Goal: Task Accomplishment & Management: Complete application form

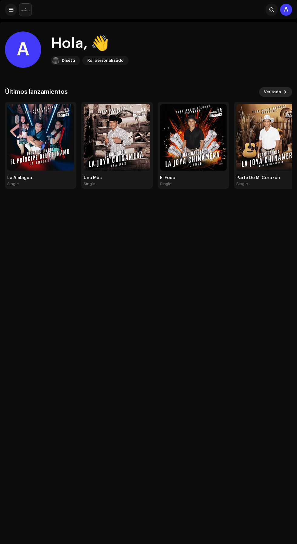
click at [276, 92] on span "Ver todo" at bounding box center [272, 92] width 17 height 12
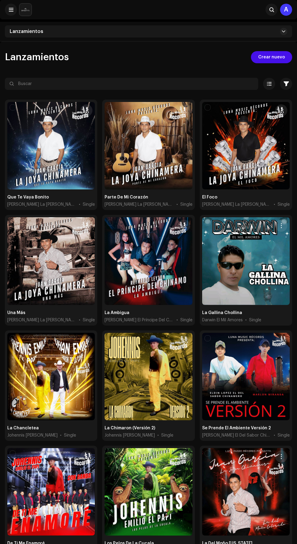
click at [283, 31] on span at bounding box center [284, 31] width 4 height 5
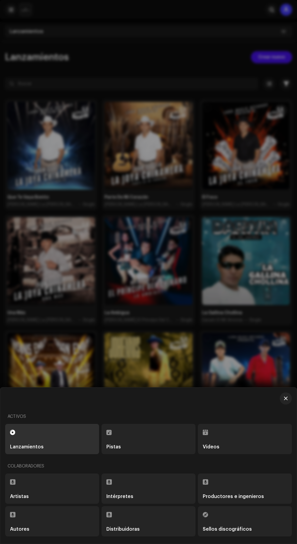
click at [244, 530] on div "Sellos discográficos" at bounding box center [227, 529] width 49 height 5
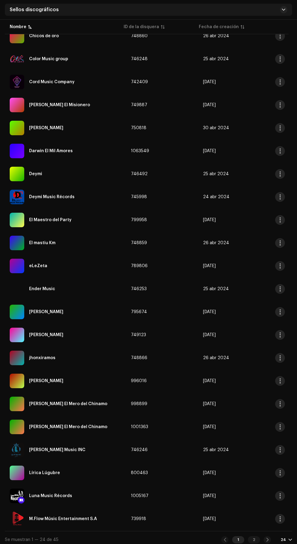
scroll to position [139, 0]
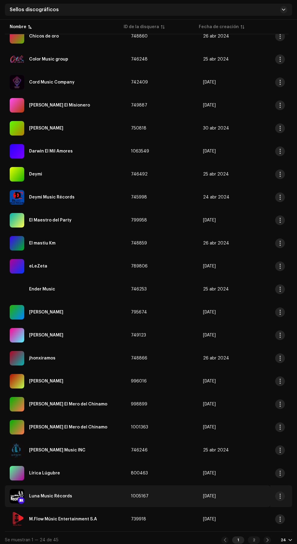
click at [83, 493] on div "Luna Music Récords" at bounding box center [65, 496] width 111 height 15
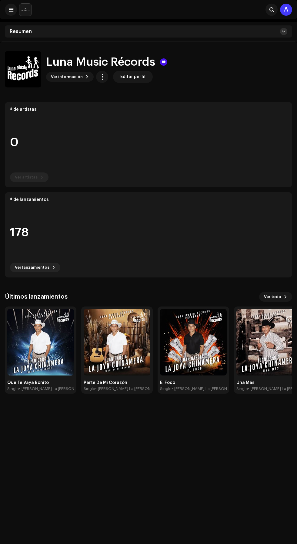
click at [283, 31] on span at bounding box center [284, 31] width 4 height 5
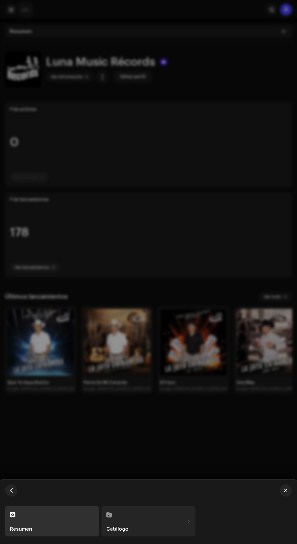
click at [173, 527] on div "Catálogo" at bounding box center [145, 529] width 78 height 5
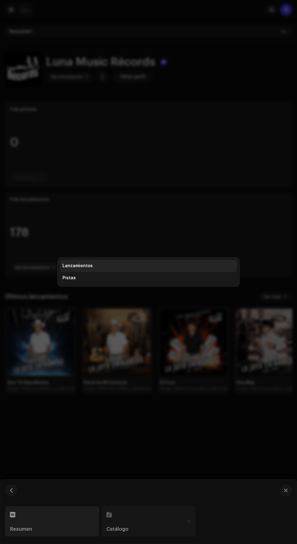
click at [169, 266] on div "Lanzamientos" at bounding box center [148, 266] width 172 height 5
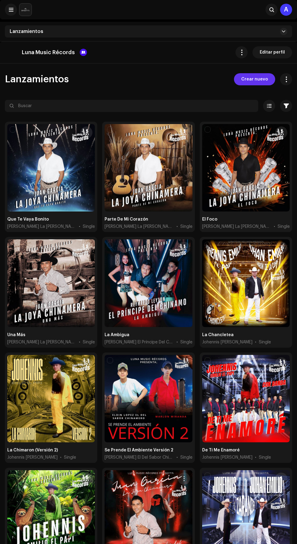
click at [260, 78] on span "Crear nuevo" at bounding box center [254, 79] width 27 height 12
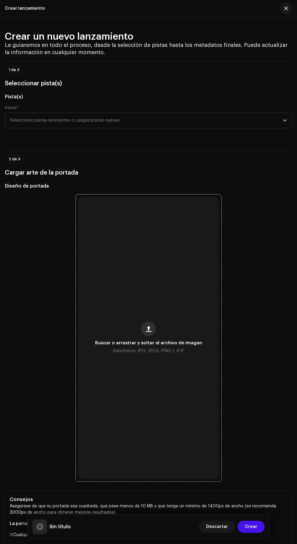
click at [150, 332] on span "button" at bounding box center [149, 329] width 6 height 5
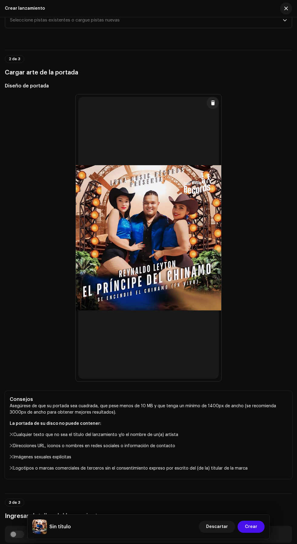
scroll to position [101, 0]
click at [264, 28] on span "Seleccione pistas existentes o cargue pistas nuevas" at bounding box center [146, 19] width 272 height 15
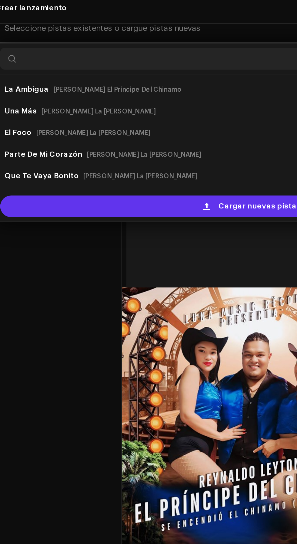
click at [149, 126] on span "Cargar nuevas pistas" at bounding box center [153, 120] width 46 height 12
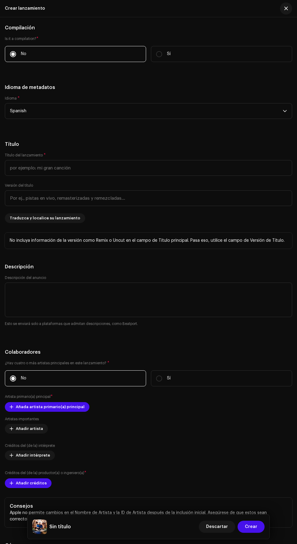
scroll to position [719, 0]
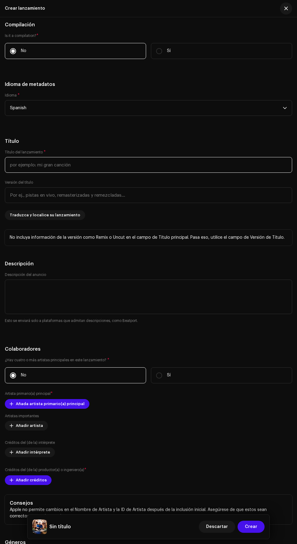
click at [189, 173] on input "text" at bounding box center [148, 165] width 287 height 16
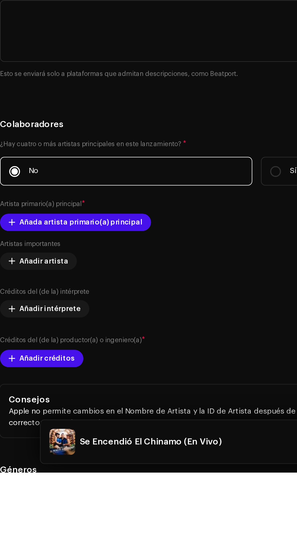
type input "Se Encendió El Chinamo (En Vivo)"
click at [151, 145] on h5 "Título" at bounding box center [148, 141] width 287 height 7
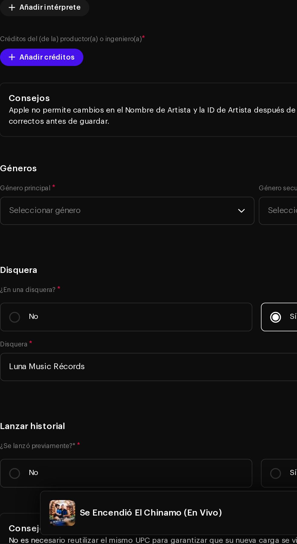
scroll to position [931, 0]
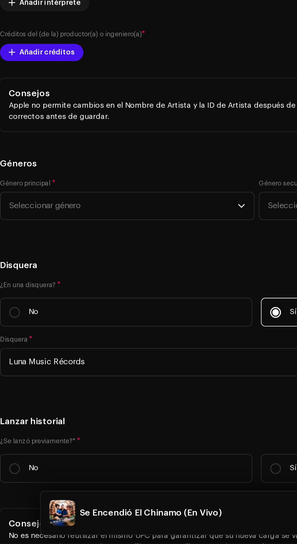
click at [11, 195] on span at bounding box center [12, 192] width 4 height 5
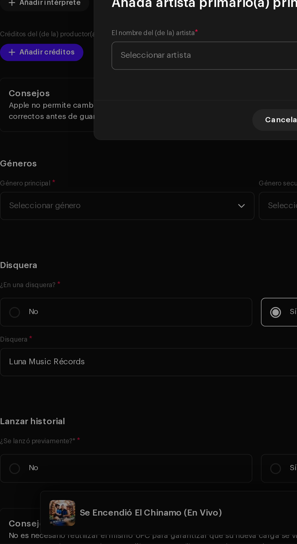
click at [127, 272] on span "Seleccionar artista" at bounding box center [146, 270] width 148 height 15
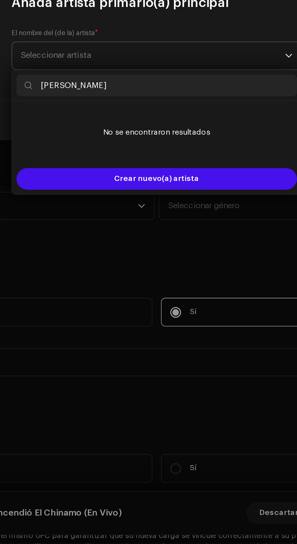
type input "[PERSON_NAME]"
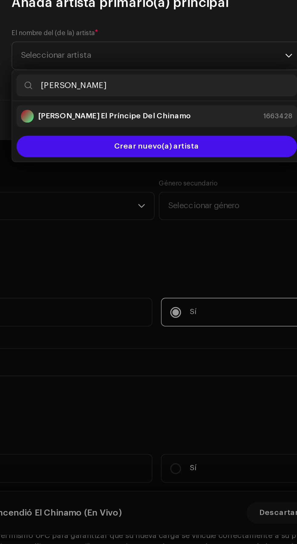
click at [200, 306] on div "[PERSON_NAME] El Príncipe Del Chinamo 1663428" at bounding box center [148, 304] width 152 height 7
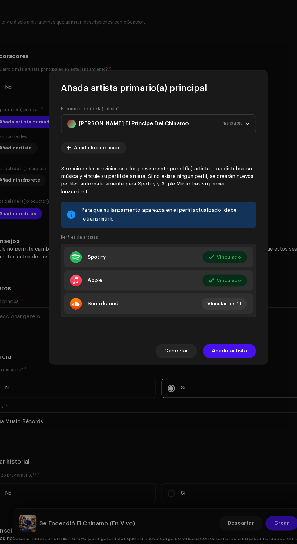
scroll to position [0, 0]
click at [216, 387] on span "Añadir artista" at bounding box center [208, 384] width 30 height 12
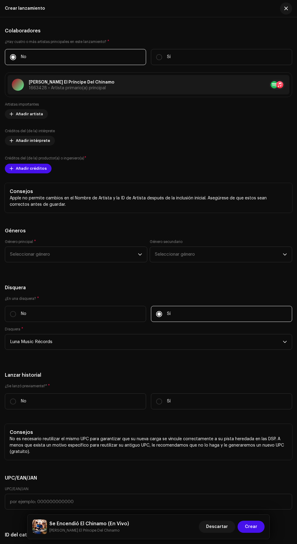
scroll to position [1061, 0]
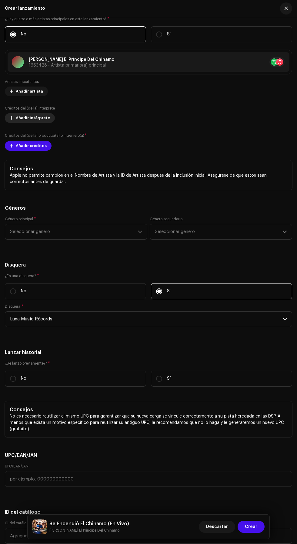
click at [18, 124] on span "Añadir intérprete" at bounding box center [33, 118] width 34 height 12
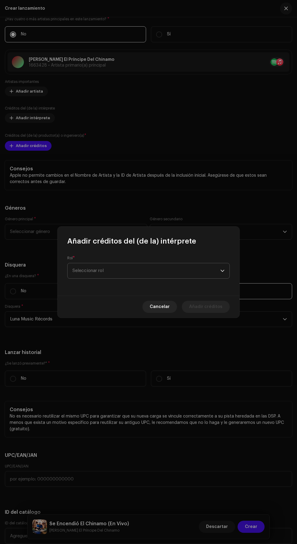
click at [179, 276] on span "Seleccionar rol" at bounding box center [146, 270] width 148 height 15
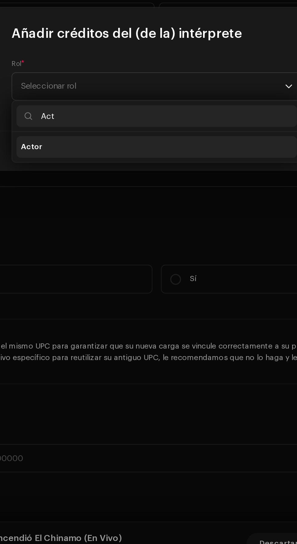
type input "Act"
click at [170, 305] on li "Actor" at bounding box center [148, 305] width 157 height 12
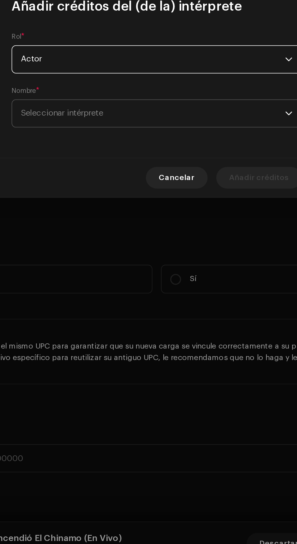
click at [187, 285] on span "Seleccionar intérprete" at bounding box center [146, 286] width 148 height 15
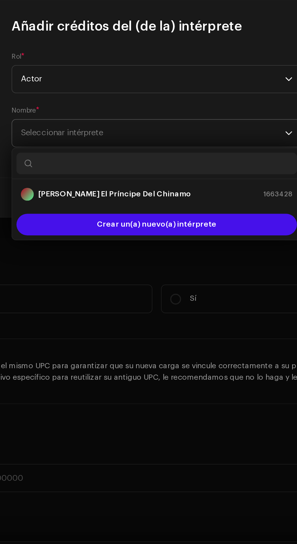
click at [189, 287] on span "Seleccionar intérprete" at bounding box center [146, 286] width 148 height 15
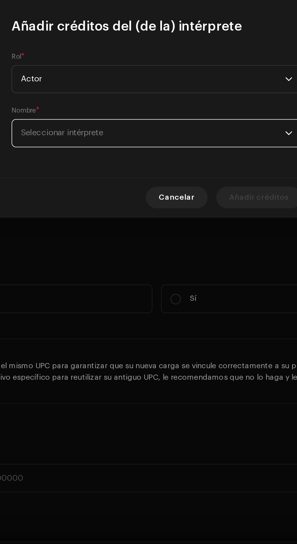
click at [188, 286] on span "Seleccionar intérprete" at bounding box center [146, 286] width 148 height 15
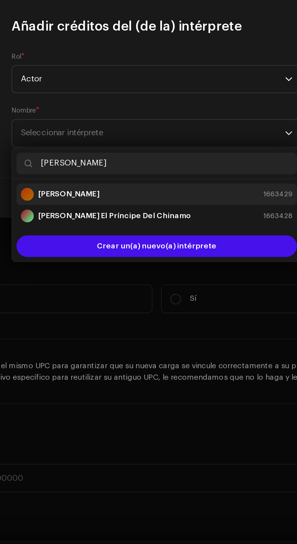
type input "[PERSON_NAME]"
click at [173, 318] on div "[PERSON_NAME] 1663429" at bounding box center [148, 320] width 152 height 7
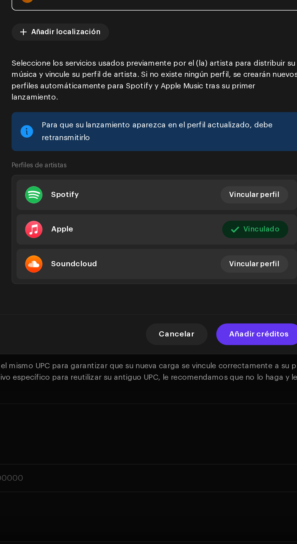
click at [213, 405] on span "Añadir créditos" at bounding box center [205, 399] width 33 height 12
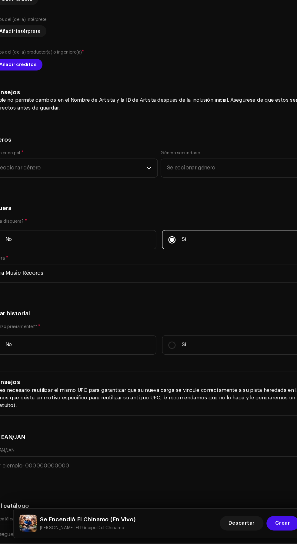
scroll to position [0, 0]
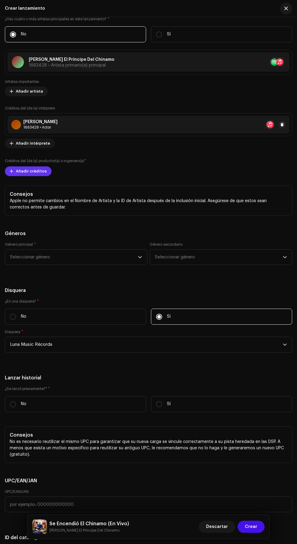
click at [11, 174] on span at bounding box center [12, 171] width 4 height 5
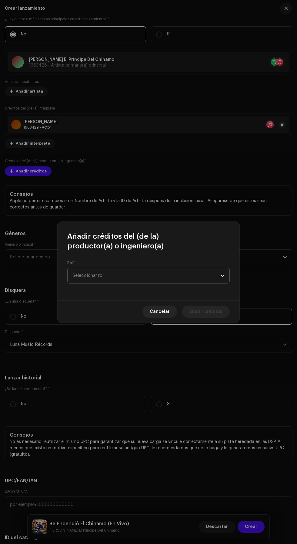
click at [171, 277] on span "Seleccionar rol" at bounding box center [146, 275] width 148 height 15
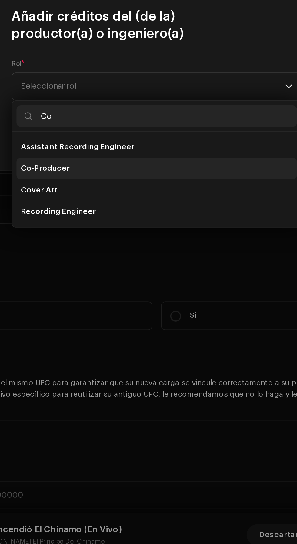
type input "Co"
click at [153, 323] on li "Co-Producer" at bounding box center [148, 322] width 157 height 12
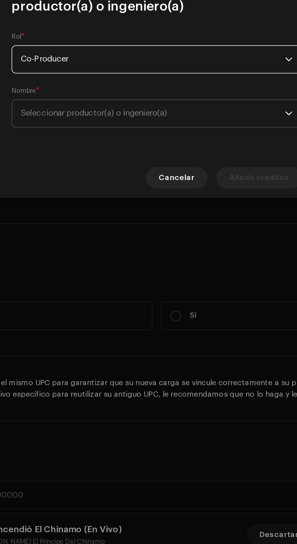
click at [192, 292] on span "Seleccionar productor(a) o ingeniero(a)" at bounding box center [146, 290] width 148 height 15
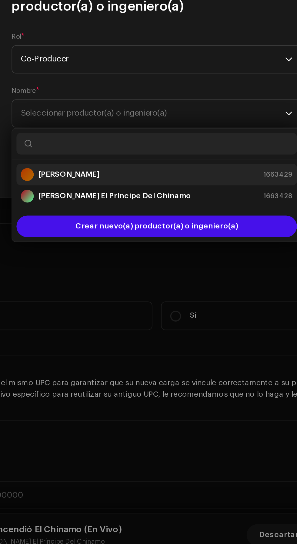
click at [180, 324] on div "[PERSON_NAME] 1663429" at bounding box center [148, 325] width 152 height 7
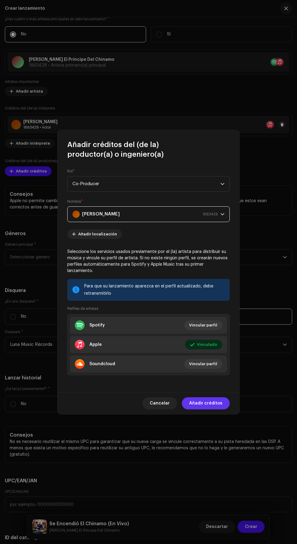
click at [221, 410] on span "Añadir créditos" at bounding box center [205, 404] width 33 height 12
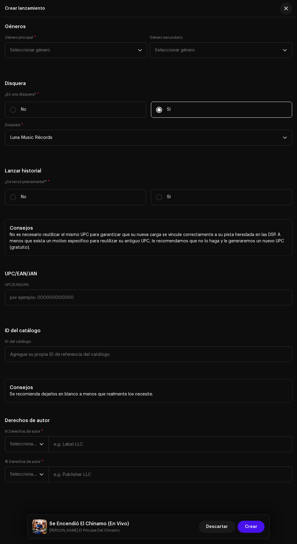
scroll to position [1293, 0]
click at [22, 58] on span "Seleccionar género" at bounding box center [74, 50] width 128 height 15
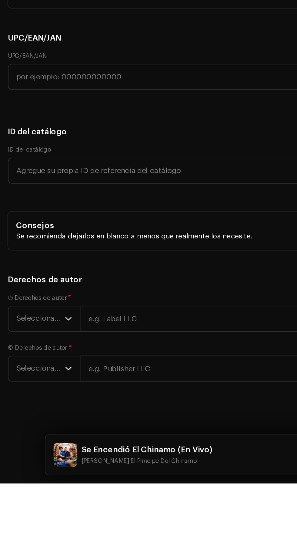
scroll to position [2, 0]
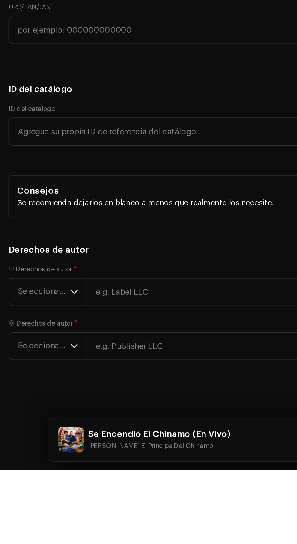
type input "Lati"
click at [48, 103] on li "Latin Rap" at bounding box center [76, 97] width 137 height 12
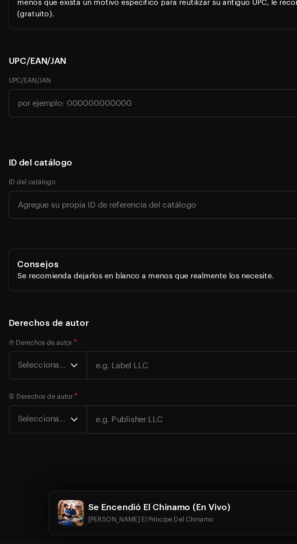
click at [88, 58] on span "Latin Rap" at bounding box center [74, 50] width 128 height 15
type input "Latin"
click at [95, 103] on li "Latin" at bounding box center [76, 97] width 137 height 12
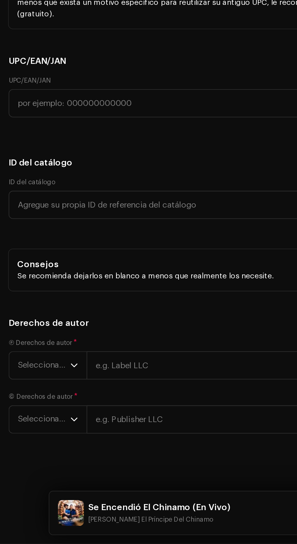
click at [107, 30] on h5 "Géneros" at bounding box center [148, 26] width 287 height 7
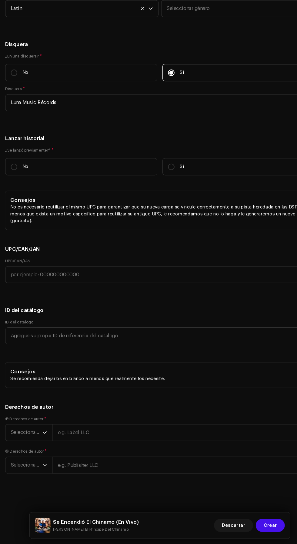
scroll to position [1, 0]
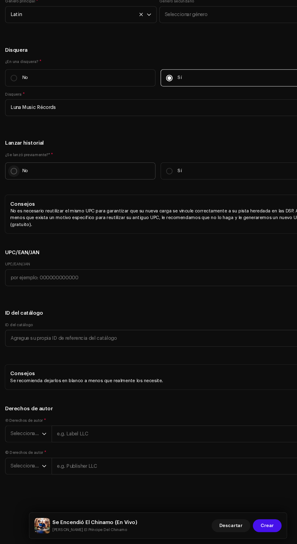
click at [15, 197] on p-radiobutton at bounding box center [13, 194] width 6 height 6
click at [15, 197] on input "No" at bounding box center [13, 194] width 6 height 6
radio input "true"
click at [16, 441] on span "Seleccionar año" at bounding box center [24, 440] width 29 height 15
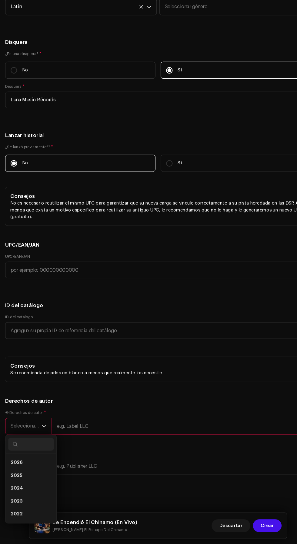
scroll to position [1, 0]
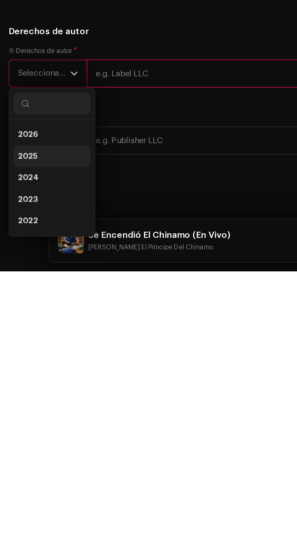
click at [29, 486] on li "2025" at bounding box center [29, 480] width 43 height 12
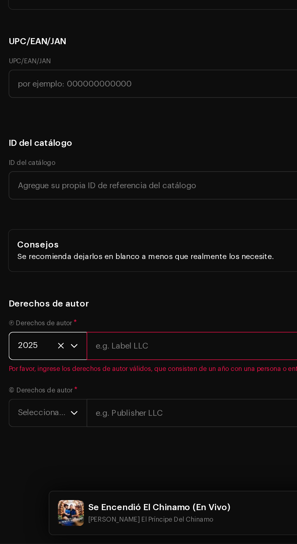
click at [127, 441] on input "text" at bounding box center [169, 434] width 243 height 16
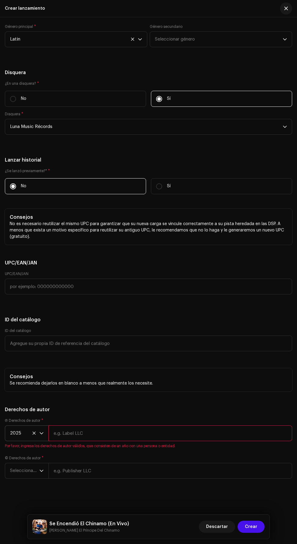
scroll to position [2, 0]
click at [197, 441] on input "text" at bounding box center [169, 434] width 243 height 16
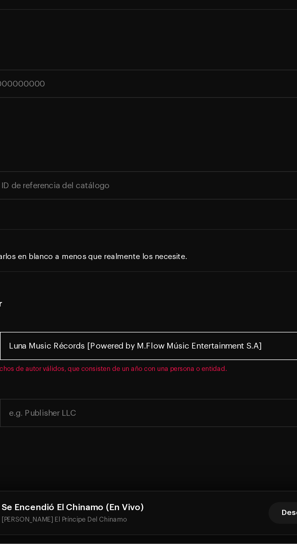
type input "Luna Music Récords [Powered by M.Flow Músic Entertainment S.A]"
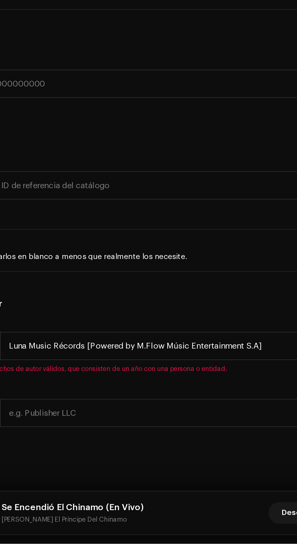
click at [183, 413] on h5 "Derechos de autor" at bounding box center [148, 409] width 287 height 7
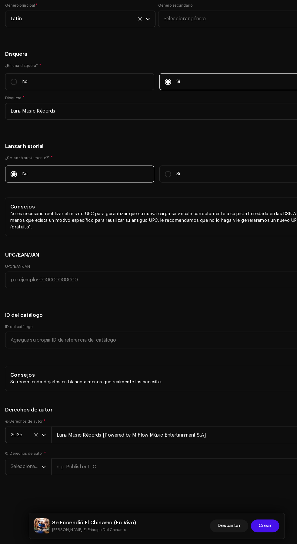
scroll to position [42, 0]
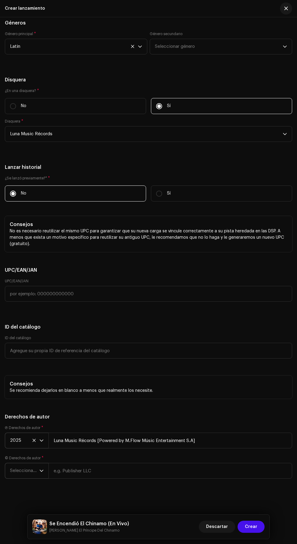
click at [25, 471] on span "Seleccionar año" at bounding box center [24, 471] width 29 height 15
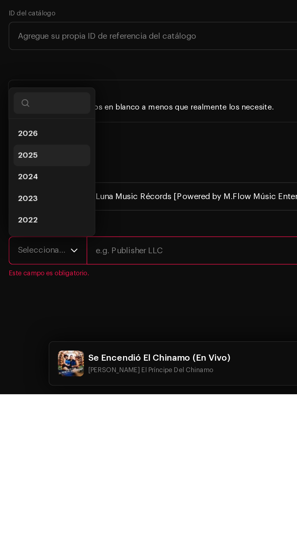
click at [28, 417] on li "2025" at bounding box center [29, 410] width 43 height 12
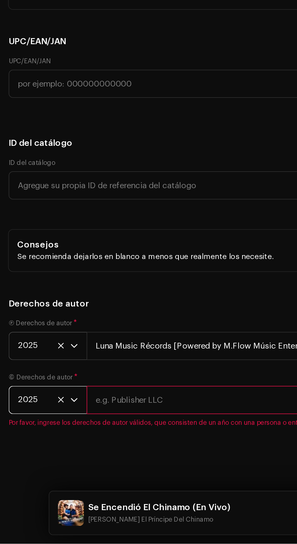
click at [102, 472] on input "text" at bounding box center [169, 464] width 243 height 16
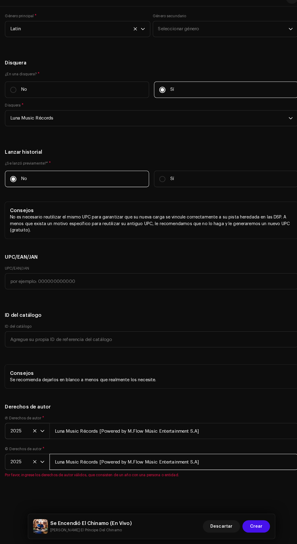
type input "Luna Music Récords [Powered by M.Flow Músic Entertainment S.A]"
click at [218, 411] on h5 "Derechos de autor" at bounding box center [148, 409] width 287 height 7
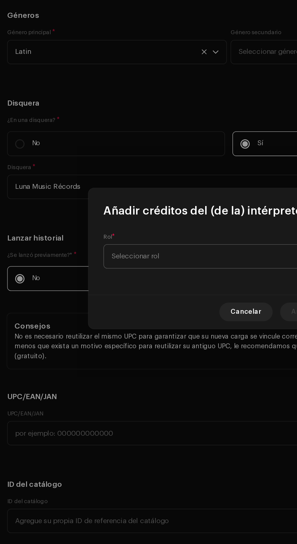
click at [136, 275] on span "Seleccionar rol" at bounding box center [146, 270] width 148 height 15
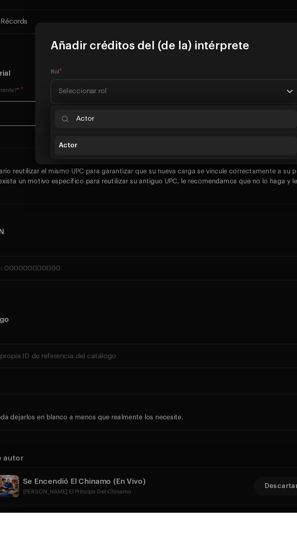
type input "Actor"
click at [176, 308] on li "Actor" at bounding box center [148, 306] width 157 height 12
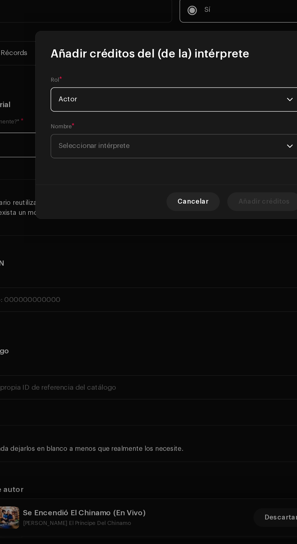
click at [169, 287] on span "Seleccionar intérprete" at bounding box center [146, 286] width 148 height 15
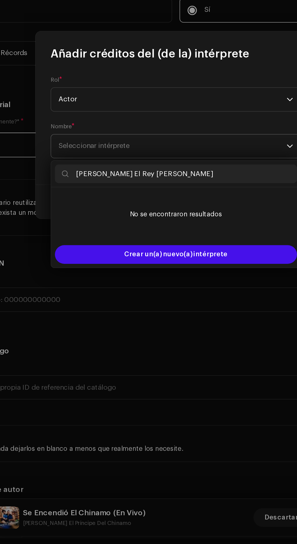
type input "[PERSON_NAME] El Rey [PERSON_NAME]"
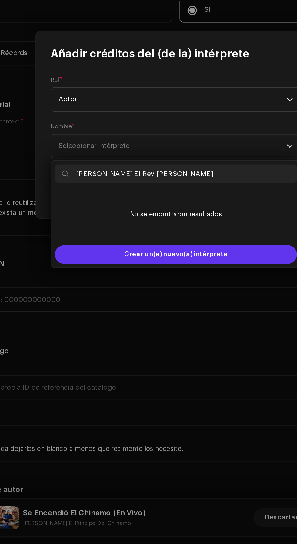
click at [201, 356] on div "Crear un(a) nuevo(a) intérprete" at bounding box center [148, 356] width 157 height 12
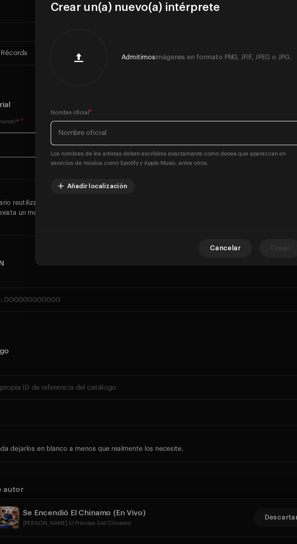
click at [190, 278] on input "text" at bounding box center [148, 278] width 162 height 16
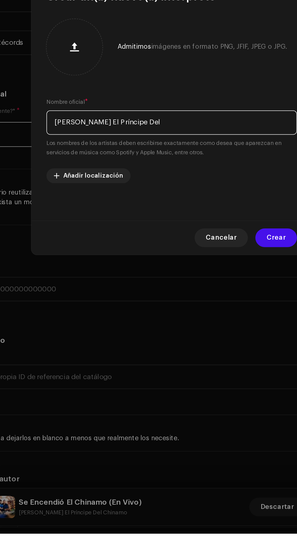
scroll to position [43, 0]
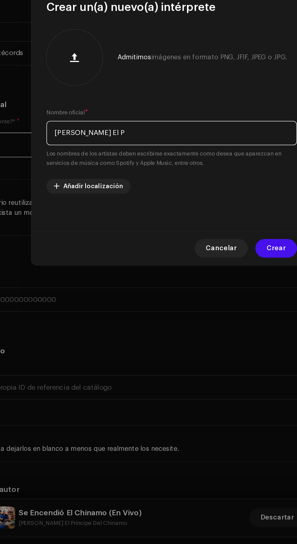
type input "[PERSON_NAME] El"
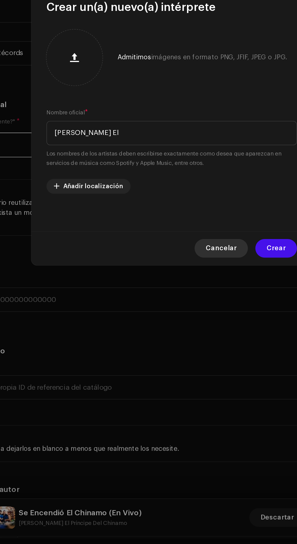
click at [190, 354] on span "Cancelar" at bounding box center [180, 352] width 20 height 12
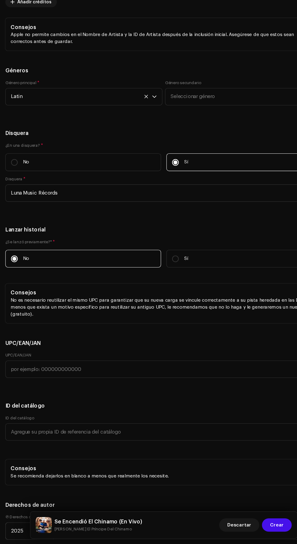
scroll to position [42, 0]
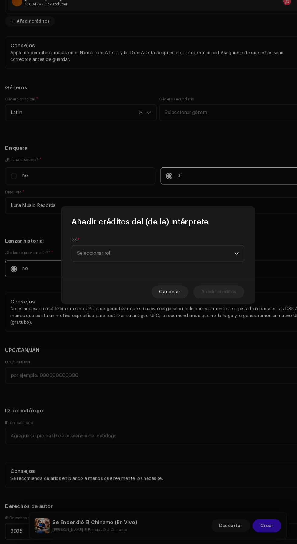
click at [139, 269] on span "Seleccionar rol" at bounding box center [146, 270] width 148 height 15
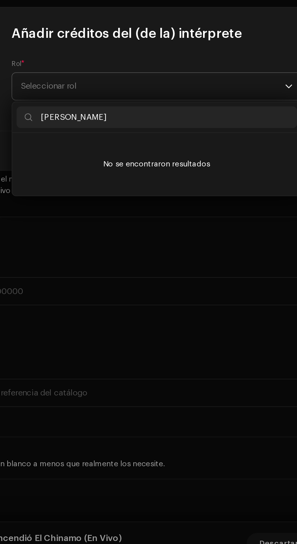
type input "[PERSON_NAME]"
click at [168, 269] on span "Seleccionar rol" at bounding box center [146, 270] width 148 height 15
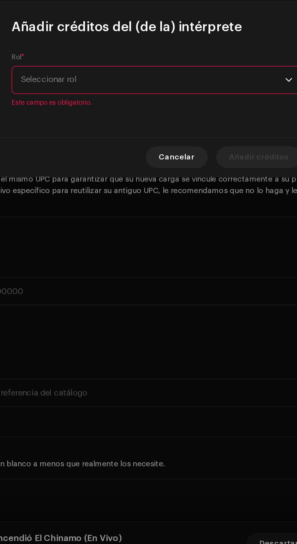
click at [186, 269] on span "Seleccionar rol" at bounding box center [146, 267] width 148 height 15
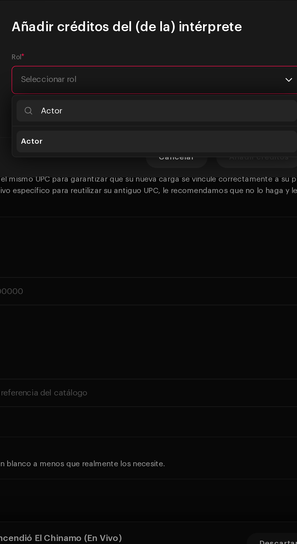
type input "Actor"
click at [148, 302] on li "Actor" at bounding box center [148, 302] width 157 height 12
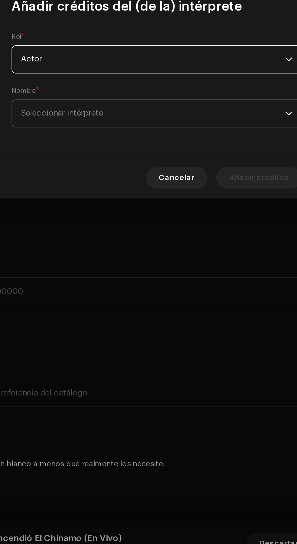
click at [160, 288] on span "Seleccionar intérprete" at bounding box center [146, 286] width 148 height 15
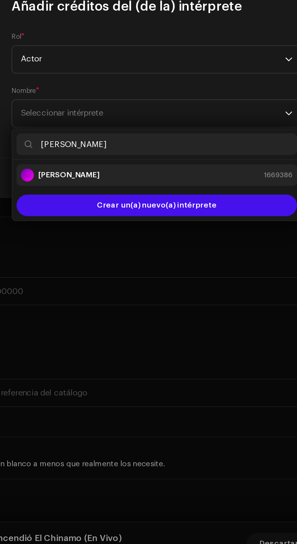
type input "[PERSON_NAME]"
click at [182, 319] on div "[PERSON_NAME] 1669386" at bounding box center [148, 320] width 152 height 7
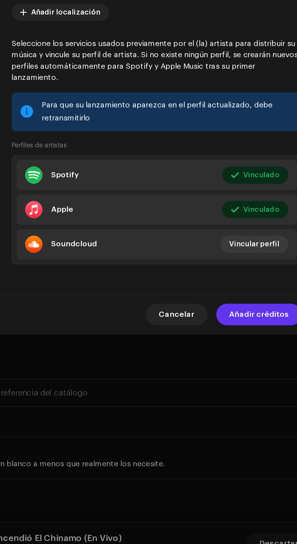
click at [213, 401] on span "Añadir créditos" at bounding box center [205, 399] width 33 height 12
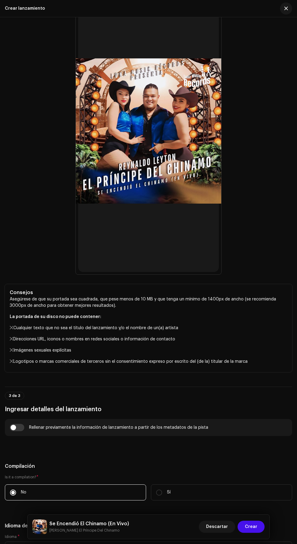
scroll to position [0, 0]
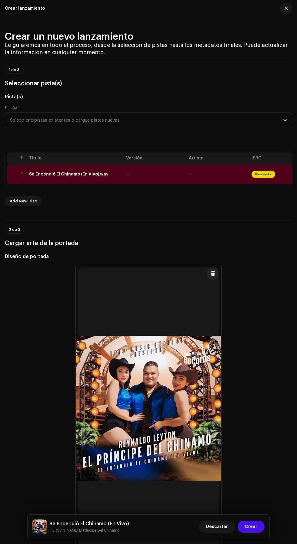
click at [163, 184] on td "—" at bounding box center [155, 175] width 63 height 20
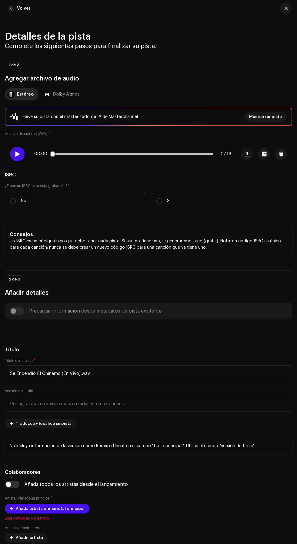
click at [17, 157] on span at bounding box center [17, 154] width 5 height 5
click at [14, 188] on label "¿Tiene un ISRC para esta grabación? *" at bounding box center [148, 185] width 287 height 5
click at [13, 204] on input "No" at bounding box center [13, 201] width 6 height 6
radio input "true"
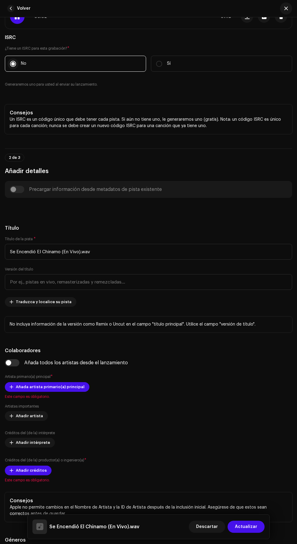
scroll to position [140, 0]
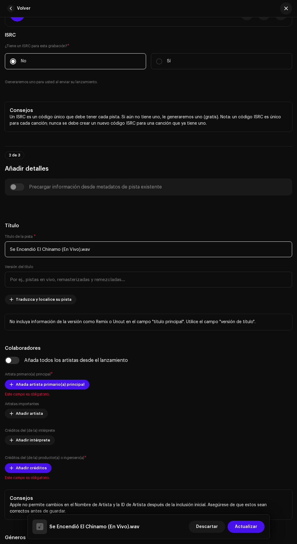
click at [209, 257] on input "Se Encendió El Chinamo (En Vivo).wav" at bounding box center [148, 250] width 287 height 16
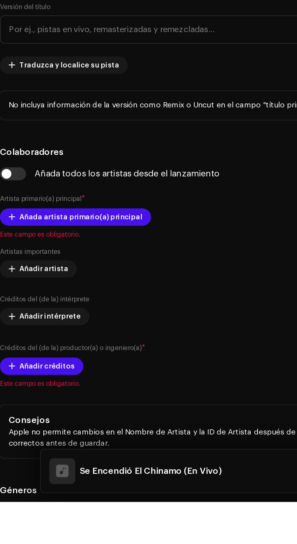
type input "Se Encendió El Chinamo (En Vivo)"
click at [143, 229] on h5 "Título" at bounding box center [148, 225] width 287 height 7
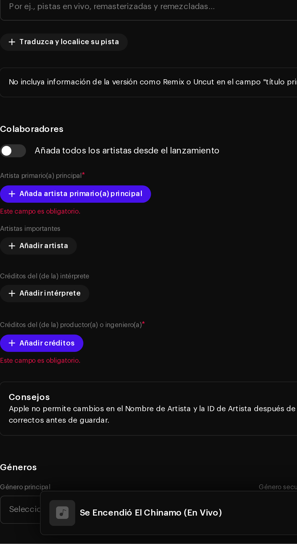
scroll to position [200, 0]
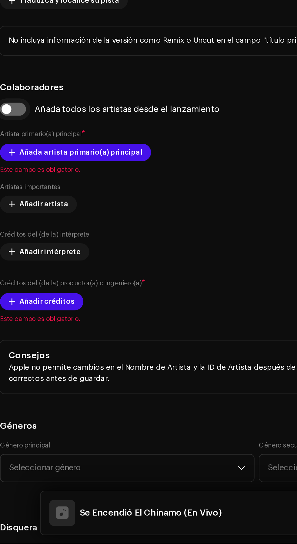
click at [12, 305] on input "checkbox" at bounding box center [12, 300] width 15 height 7
checkbox input "true"
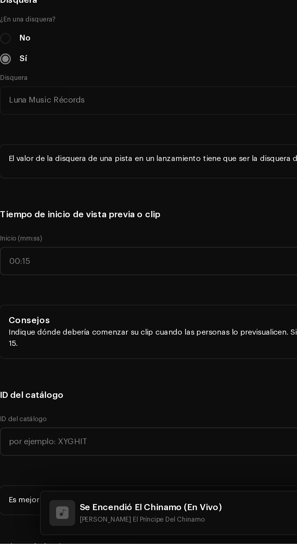
scroll to position [580, 0]
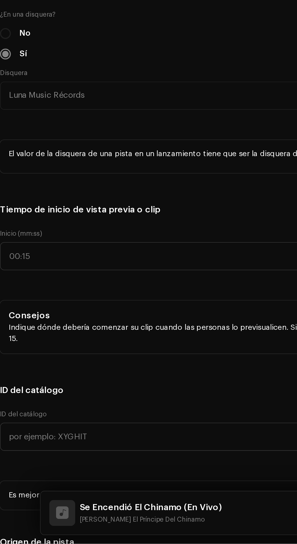
click at [21, 211] on span "Seleccionar género" at bounding box center [74, 203] width 128 height 15
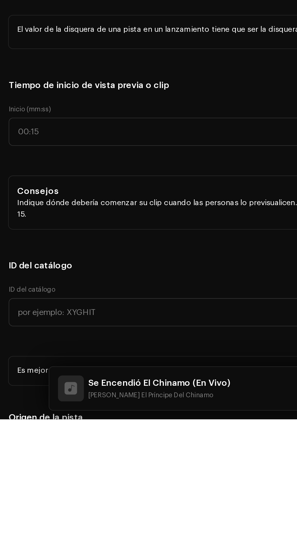
type input "Latin"
click at [53, 256] on li "Latin Rap" at bounding box center [76, 250] width 137 height 12
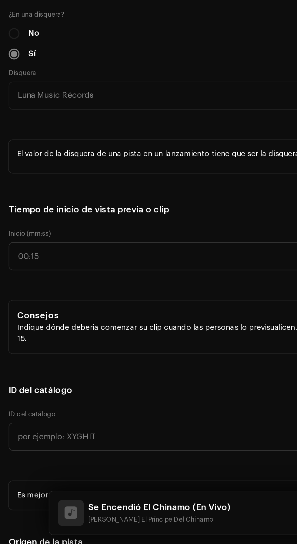
click at [58, 211] on span "Latin Rap" at bounding box center [74, 203] width 128 height 15
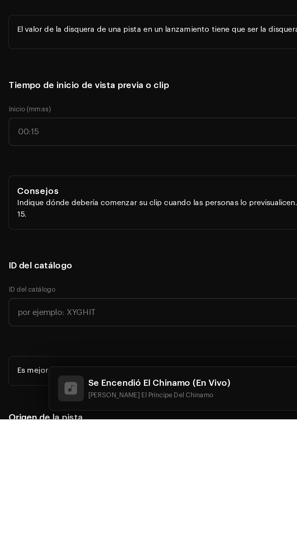
scroll to position [49, 0]
type input "Latin"
click at [73, 256] on li "Latin" at bounding box center [76, 250] width 137 height 12
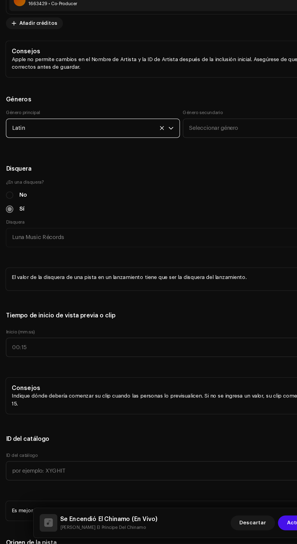
scroll to position [41, 0]
click at [111, 184] on h5 "Géneros" at bounding box center [148, 180] width 287 height 7
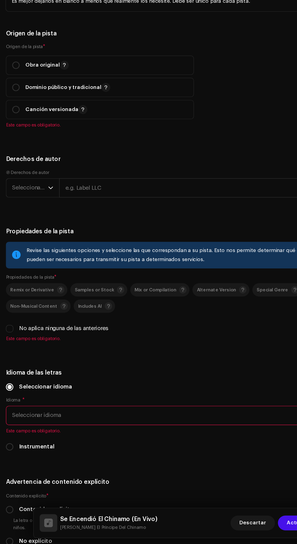
click at [13, 139] on label "Origen de la pista *" at bounding box center [148, 136] width 287 height 5
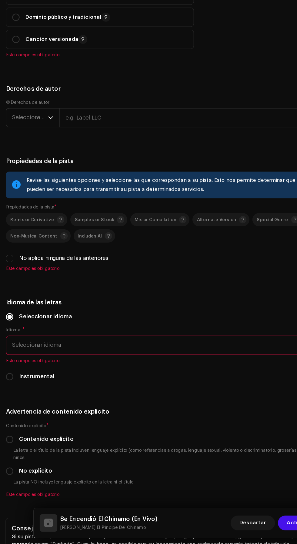
scroll to position [1058, 0]
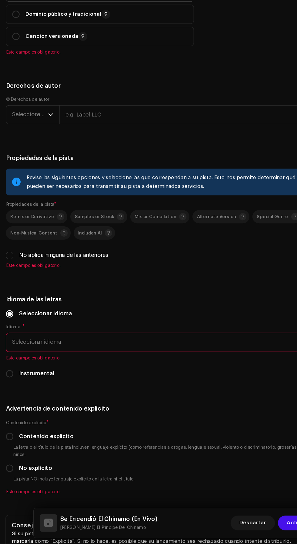
click at [13, 95] on input "radio" at bounding box center [13, 92] width 6 height 6
radio input "true"
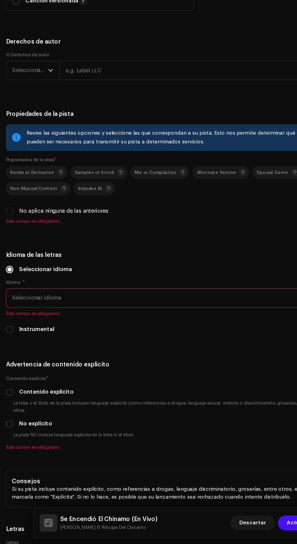
scroll to position [1093, 0]
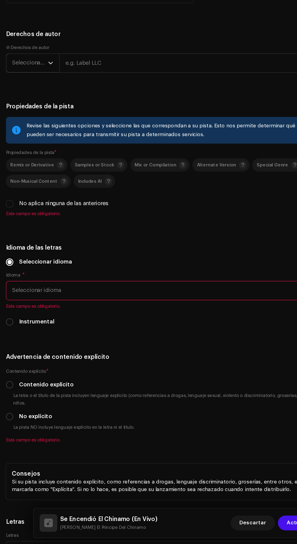
click at [16, 158] on span "Seleccionar año" at bounding box center [24, 150] width 29 height 15
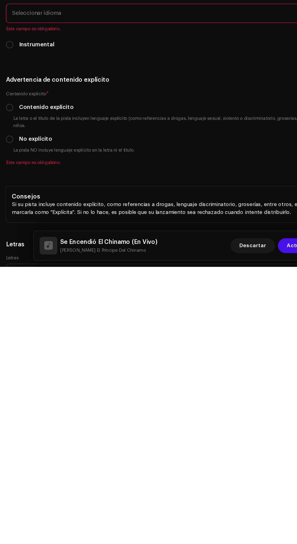
scroll to position [41, 0]
click at [27, 203] on li "2025" at bounding box center [29, 196] width 43 height 12
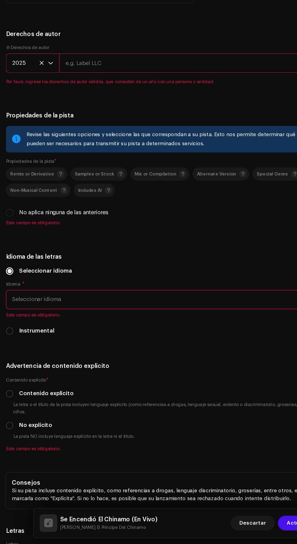
click at [153, 158] on input "text" at bounding box center [169, 150] width 243 height 16
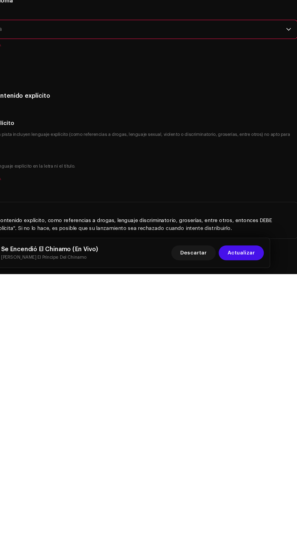
type input "Luna Music Récords [Powered by M.Flow Músic Entertainment S.A]"
click at [249, 130] on h5 "Derechos de autor" at bounding box center [148, 126] width 287 height 7
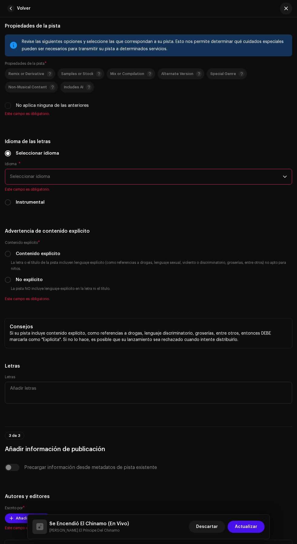
scroll to position [1280, 0]
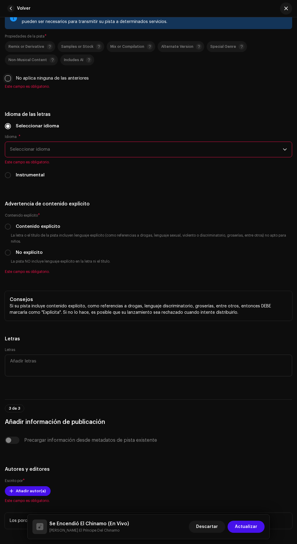
click at [9, 81] on input "No aplica ninguna de las anteriores" at bounding box center [8, 78] width 6 height 6
checkbox input "true"
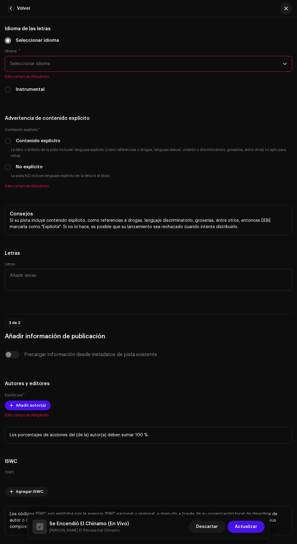
scroll to position [1359, 0]
click at [18, 71] on span "Seleccionar idioma" at bounding box center [146, 63] width 272 height 15
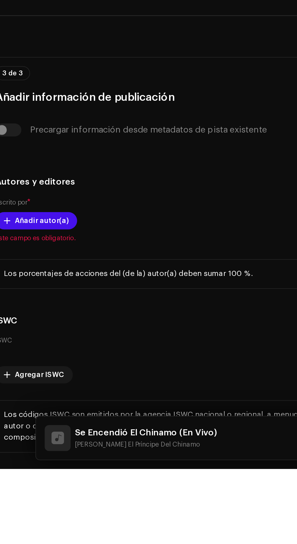
scroll to position [0, 0]
type input "Spa"
click at [71, 104] on li "Spanish" at bounding box center [149, 98] width 282 height 12
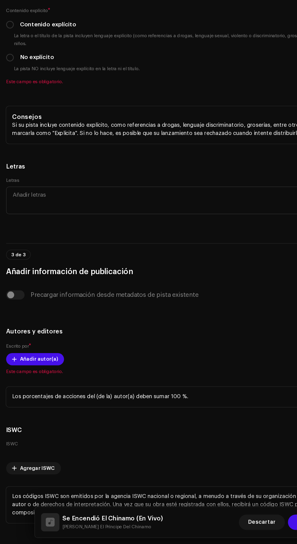
scroll to position [41, 0]
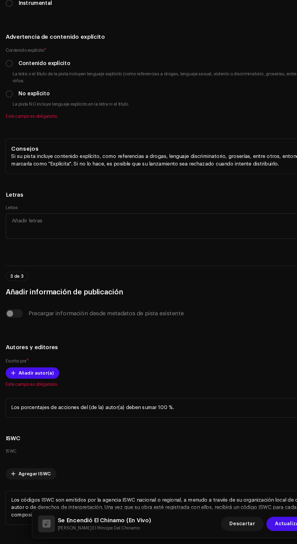
click at [160, 93] on div "Seleccionar idioma Idioma * Spanish Instrumental" at bounding box center [148, 65] width 287 height 56
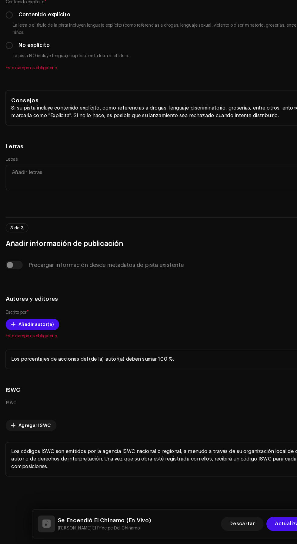
scroll to position [1460, 0]
click at [8, 121] on input "No explícito" at bounding box center [8, 118] width 6 height 6
radio input "true"
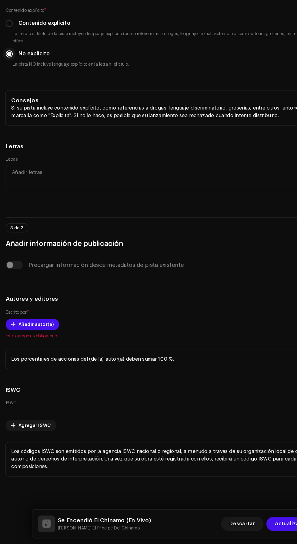
scroll to position [1691, 0]
click at [19, 363] on span "Añadir autor(a)" at bounding box center [31, 357] width 30 height 12
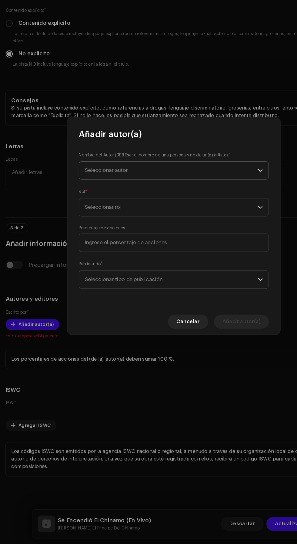
click at [177, 230] on span "Seleccionar autor" at bounding box center [146, 224] width 148 height 15
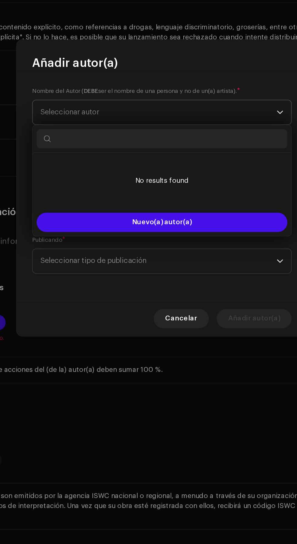
scroll to position [41, 0]
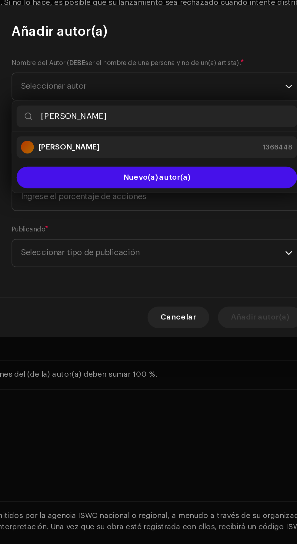
type input "[PERSON_NAME]"
click at [182, 256] on div "[PERSON_NAME] 1366448" at bounding box center [148, 258] width 152 height 7
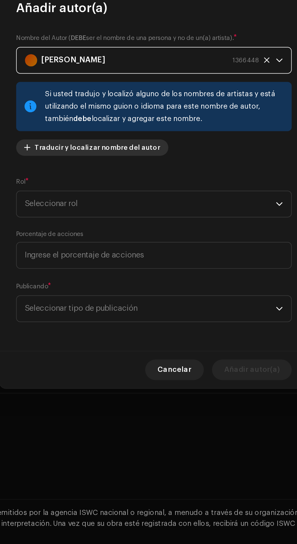
click at [133, 248] on span "Traducir y localizar nombre del autor" at bounding box center [115, 250] width 74 height 12
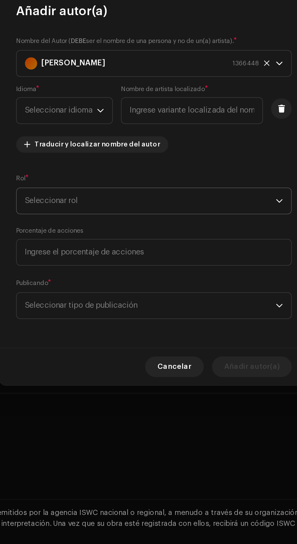
click at [165, 282] on span "Seleccionar rol" at bounding box center [146, 281] width 148 height 15
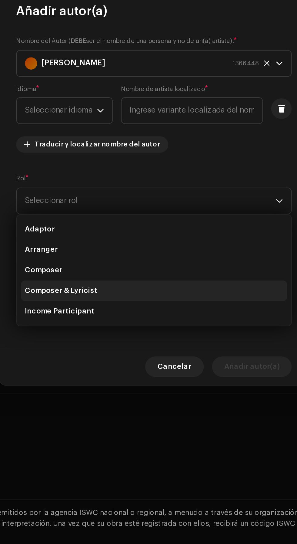
click at [146, 331] on li "Composer & Lyricist" at bounding box center [148, 334] width 157 height 12
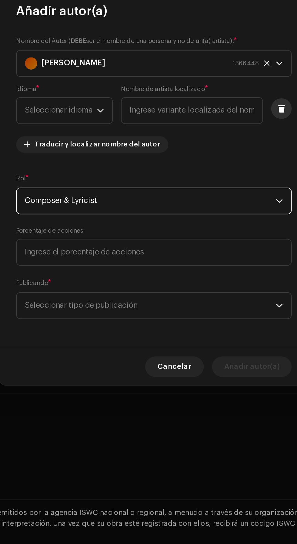
click at [224, 226] on span at bounding box center [223, 226] width 5 height 5
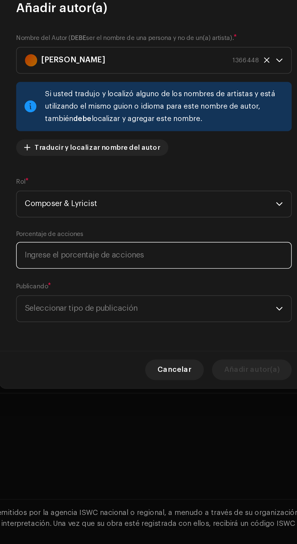
click at [176, 313] on input at bounding box center [148, 313] width 162 height 16
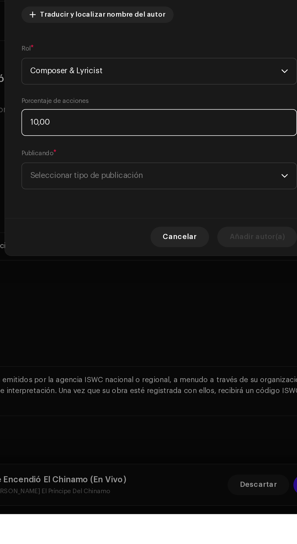
type input "100,00"
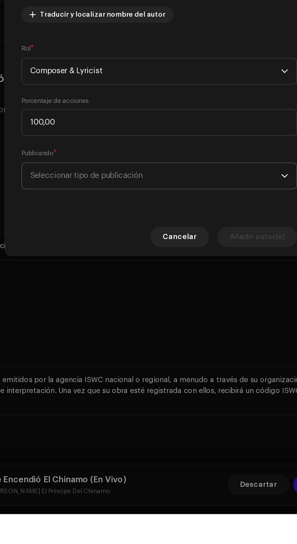
click at [195, 340] on span "Seleccionar tipo de publicación" at bounding box center [146, 344] width 148 height 15
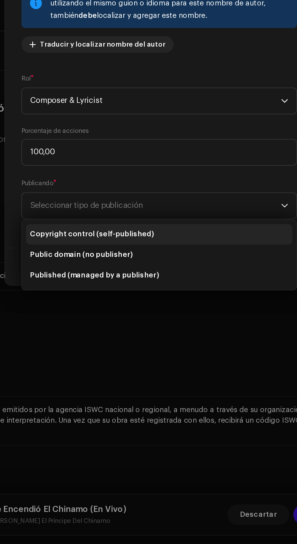
click at [161, 360] on li "Copyright control (self-published)" at bounding box center [148, 362] width 157 height 12
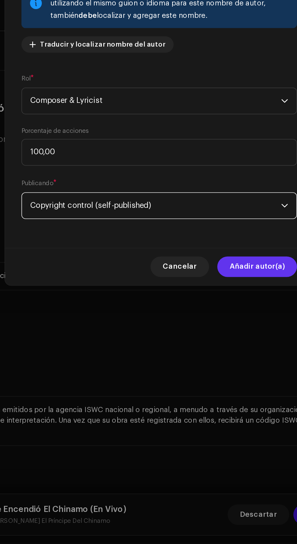
click at [214, 377] on span "Añadir autor(a)" at bounding box center [206, 381] width 32 height 12
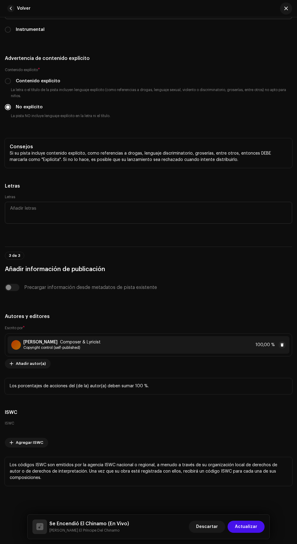
scroll to position [37, 0]
click at [256, 527] on span "Actualizar" at bounding box center [246, 527] width 22 height 12
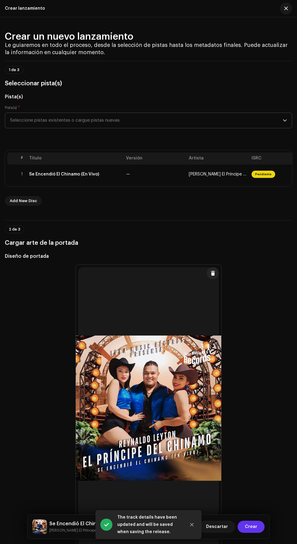
click at [252, 527] on span "Crear" at bounding box center [251, 527] width 12 height 12
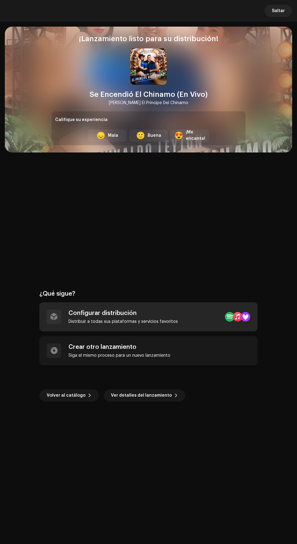
click at [175, 313] on div "Configurar distribución" at bounding box center [122, 313] width 109 height 7
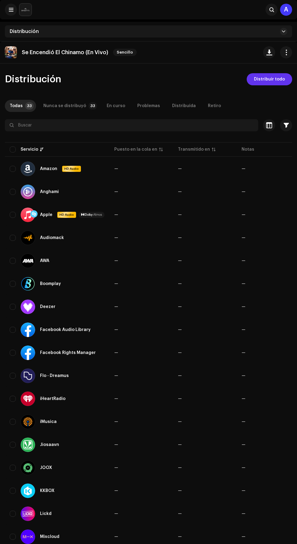
click at [277, 79] on span "Distribuir todo" at bounding box center [269, 79] width 31 height 12
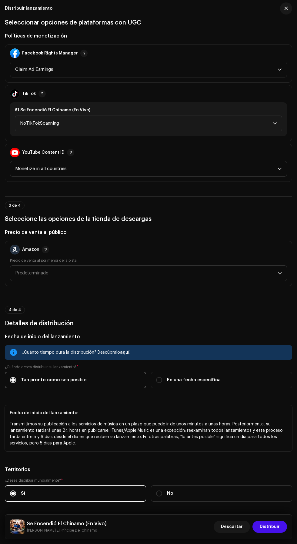
scroll to position [810, 0]
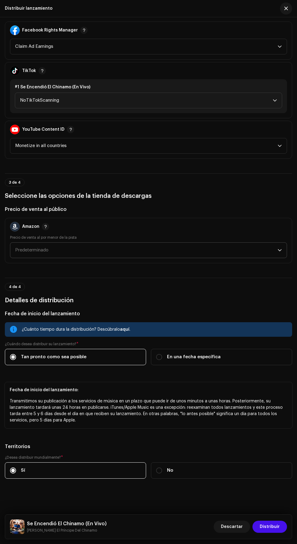
click at [206, 243] on span "Predeterminado" at bounding box center [146, 250] width 262 height 15
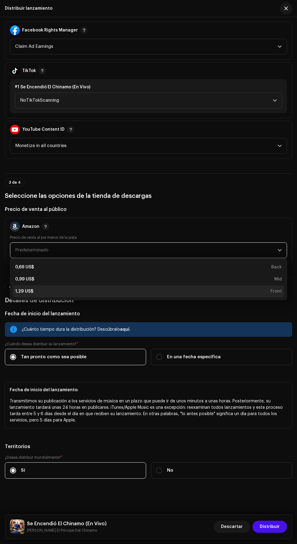
click at [186, 289] on div "1,29 US$ Front" at bounding box center [148, 292] width 266 height 6
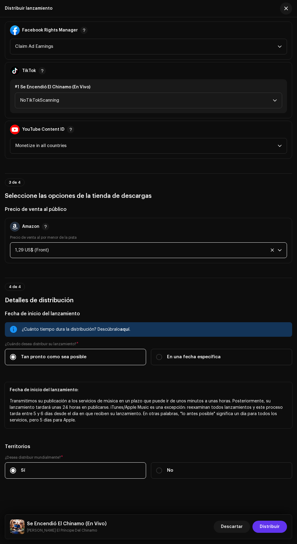
click at [279, 528] on span "Distribuir" at bounding box center [269, 527] width 20 height 12
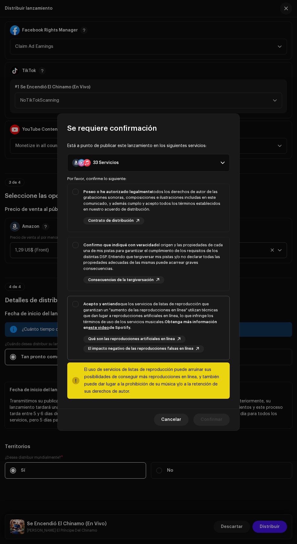
click at [180, 310] on div "Acepto y entiendo que los servicios de listas de reproducción que garantizan un…" at bounding box center [153, 316] width 141 height 30
checkbox input "true"
click at [173, 256] on div "Confirmo que indiqué con veracidad el origen y las propiedades de cada una de m…" at bounding box center [153, 257] width 141 height 30
checkbox input "true"
click at [173, 205] on div "Poseo o he autorizado legalmente todos los derechos de autor de las grabaciones…" at bounding box center [153, 201] width 141 height 24
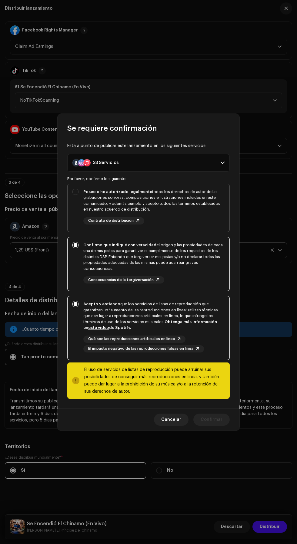
checkbox input "true"
click at [217, 420] on span "Confirmar" at bounding box center [211, 420] width 22 height 12
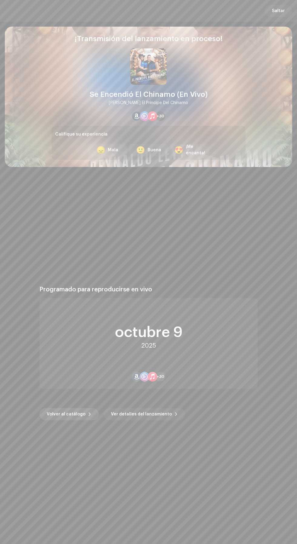
click at [78, 414] on span "Volver al catálogo" at bounding box center [66, 414] width 39 height 12
